Goal: Task Accomplishment & Management: Use online tool/utility

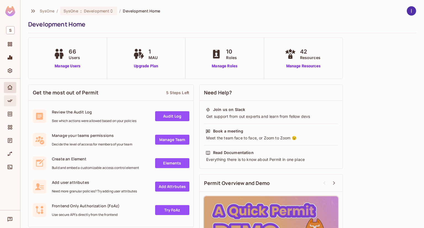
click at [8, 101] on icon "Policy" at bounding box center [10, 101] width 6 height 6
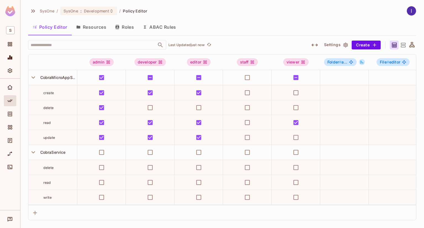
click at [160, 26] on button "ABAC Rules" at bounding box center [159, 27] width 42 height 14
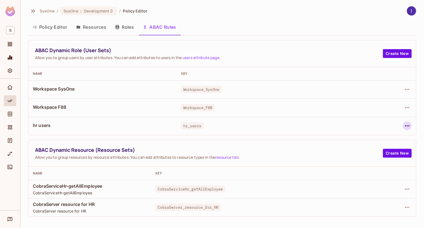
click at [409, 124] on icon "button" at bounding box center [407, 125] width 7 height 7
click at [367, 132] on ul "Edit Dynamic Role (User Set) Delete Dynamic Role (User Set)" at bounding box center [367, 144] width 80 height 29
click at [348, 137] on div "Edit Dynamic Role (User Set)" at bounding box center [369, 139] width 54 height 6
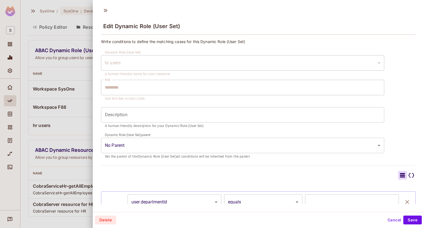
scroll to position [83, 0]
